Goal: Communication & Community: Answer question/provide support

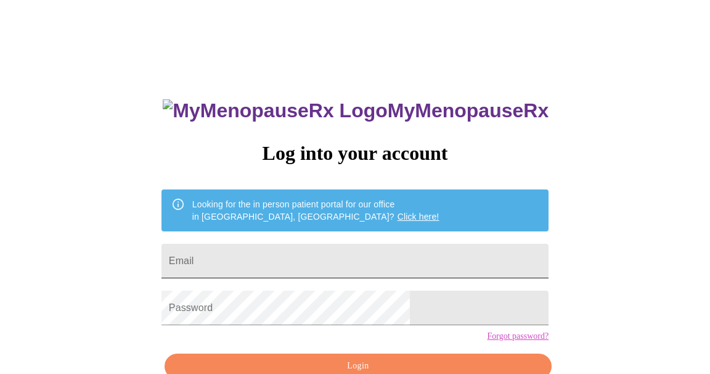
click at [377, 257] on input "Email" at bounding box center [355, 261] width 387 height 35
type input "s"
type input "hsantiemmo@gmail.com"
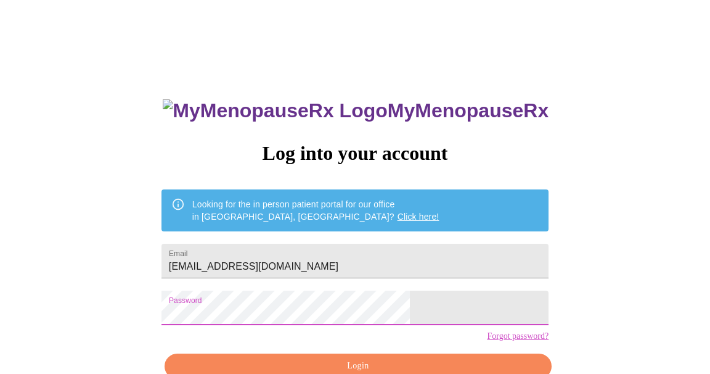
scroll to position [67, 0]
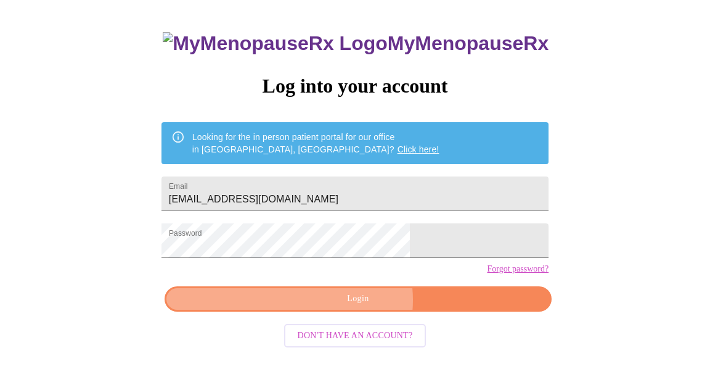
click at [357, 306] on span "Login" at bounding box center [358, 298] width 359 height 15
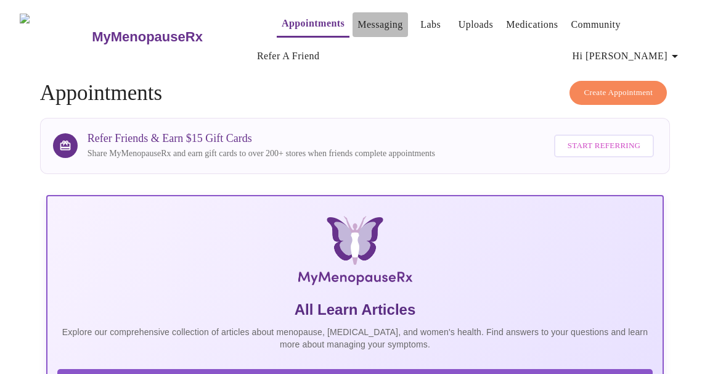
click at [358, 19] on link "Messaging" at bounding box center [380, 24] width 45 height 17
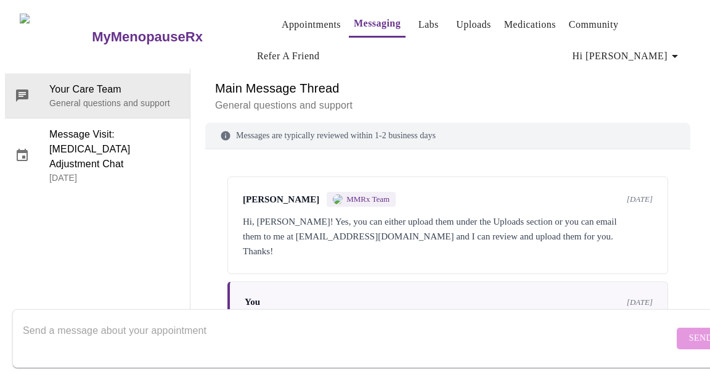
scroll to position [63, 0]
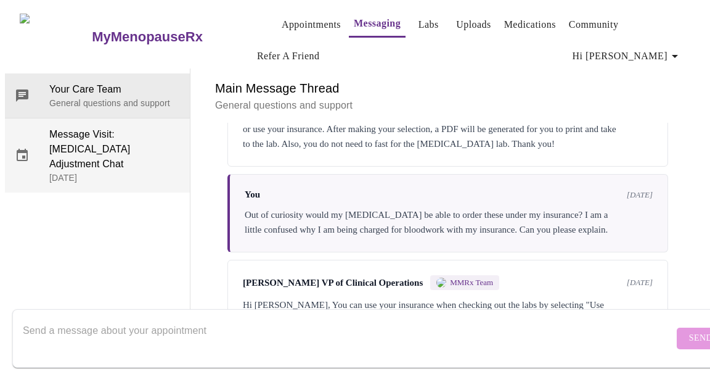
click at [96, 127] on span "Message Visit: Hormone Therapy Adjustment Chat" at bounding box center [114, 149] width 131 height 44
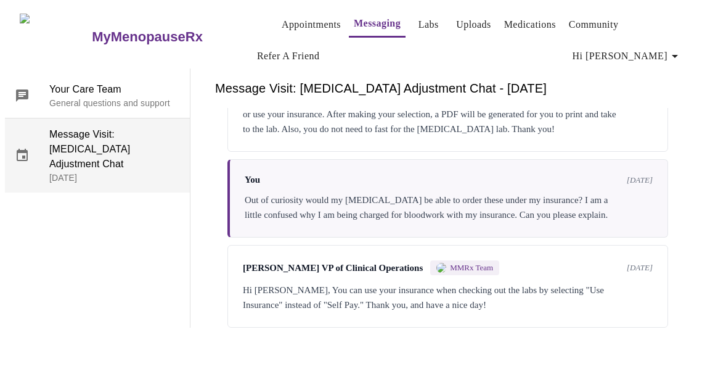
scroll to position [293, 0]
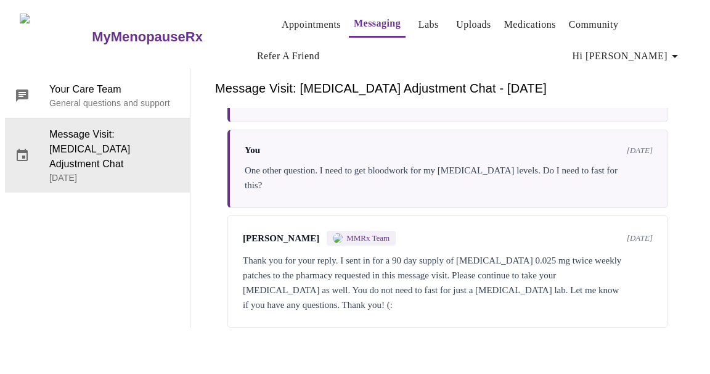
click at [436, 253] on div "Thank you for your reply. I sent in for a 90 day supply of estradiol 0.025 mg t…" at bounding box center [448, 282] width 410 height 59
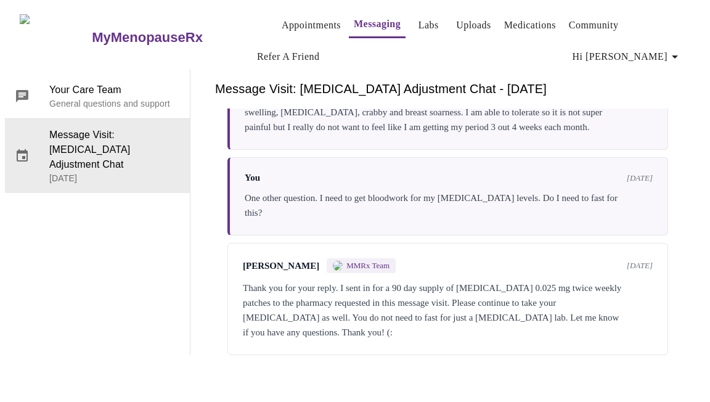
scroll to position [264, 0]
click at [444, 281] on div "Thank you for your reply. I sent in for a 90 day supply of estradiol 0.025 mg t…" at bounding box center [448, 310] width 410 height 59
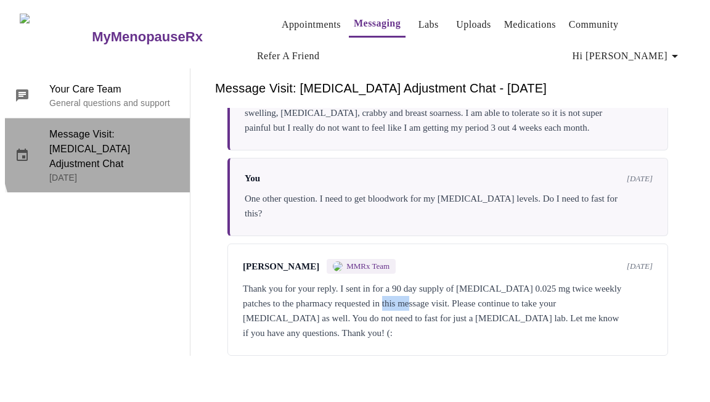
click at [136, 127] on span "Message Visit: Hormone Therapy Adjustment Chat" at bounding box center [114, 149] width 131 height 44
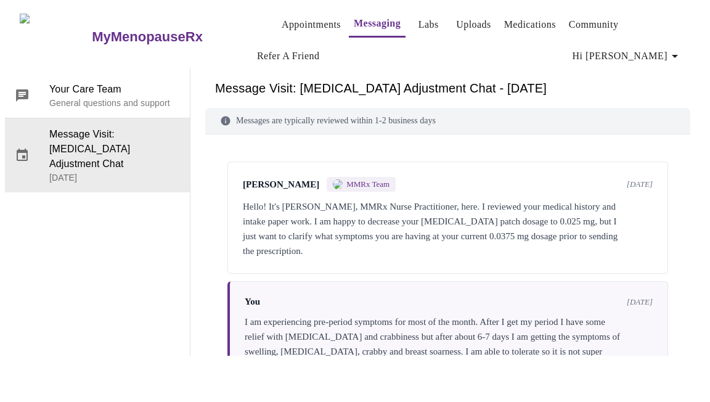
scroll to position [0, 0]
click at [333, 179] on img at bounding box center [338, 184] width 10 height 10
